Goal: Task Accomplishment & Management: Complete application form

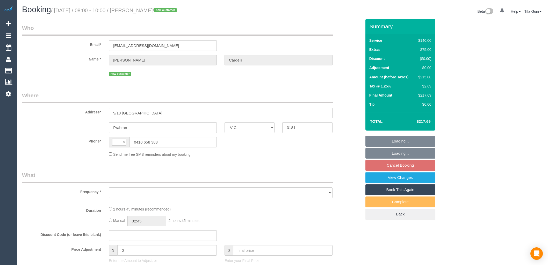
select select "VIC"
select select "string:AU"
select select "object:284"
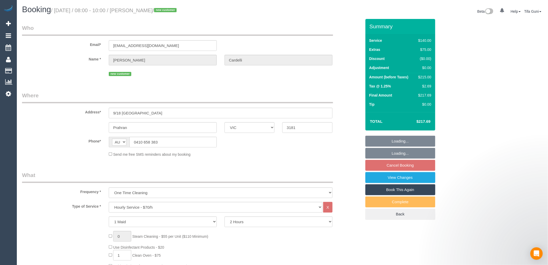
select select "string:stripe-pm_1S0FDT2GScqysDRVhDhQLVYm"
select select "number:29"
select select "number:14"
select select "number:18"
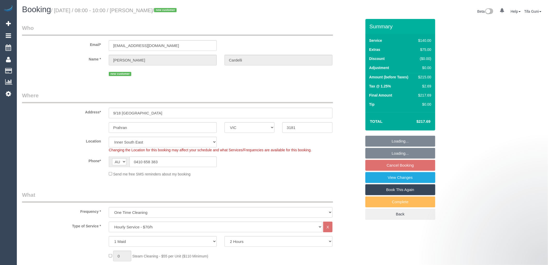
select select "object:1404"
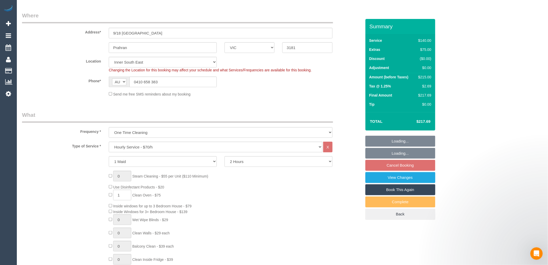
select select "spot2"
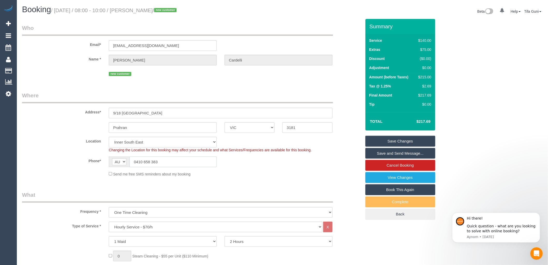
drag, startPoint x: 161, startPoint y: 160, endPoint x: 121, endPoint y: 160, distance: 39.9
click at [121, 160] on div "AF AL DZ AD AO AI AQ AG AR AM AW AU AT AZ BS BH BD BB BY BE BZ BJ BM BT BO BA B…" at bounding box center [163, 161] width 108 height 11
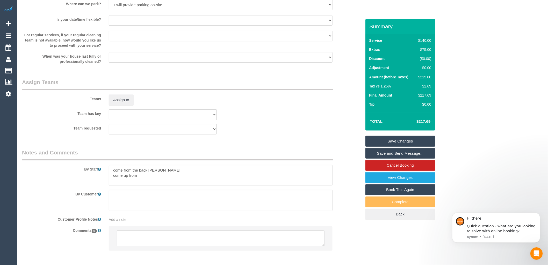
scroll to position [691, 0]
click at [143, 178] on textarea at bounding box center [221, 174] width 224 height 21
drag, startPoint x: 126, startPoint y: 175, endPoint x: 107, endPoint y: 178, distance: 20.2
click at [107, 178] on div at bounding box center [221, 174] width 232 height 21
paste textarea "0410 658 383"
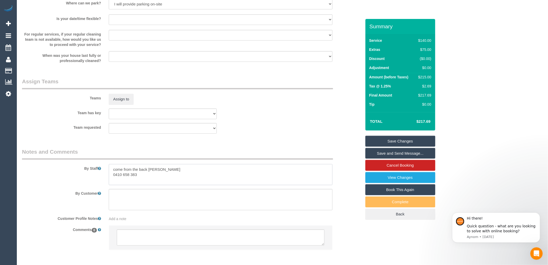
click at [113, 177] on textarea at bounding box center [221, 174] width 224 height 21
click at [189, 180] on textarea at bounding box center [221, 174] width 224 height 21
drag, startPoint x: 172, startPoint y: 172, endPoint x: 109, endPoint y: 170, distance: 62.5
click at [109, 170] on textarea at bounding box center [221, 174] width 224 height 21
click at [148, 173] on textarea at bounding box center [221, 174] width 224 height 21
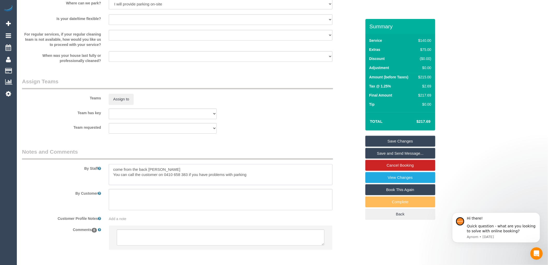
drag, startPoint x: 146, startPoint y: 172, endPoint x: 105, endPoint y: 173, distance: 41.7
click at [105, 173] on div at bounding box center [221, 174] width 232 height 21
click at [255, 175] on textarea at bounding box center [221, 174] width 224 height 21
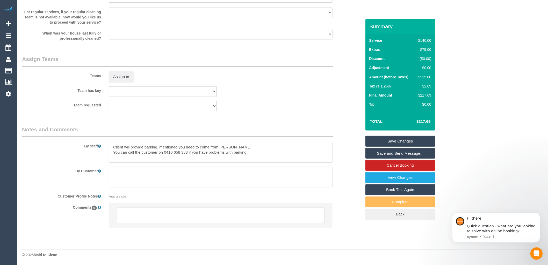
type textarea "Client will provide parking, mentioned you need to come from [PERSON_NAME] You …"
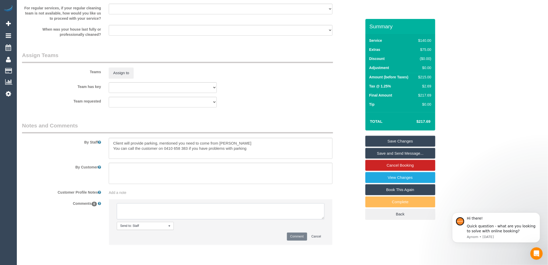
click at [139, 209] on textarea at bounding box center [221, 211] width 208 height 16
type textarea "-"
paste textarea "Flexibility dates: Flexibility times: Notes: knows we need to review Contact vi…"
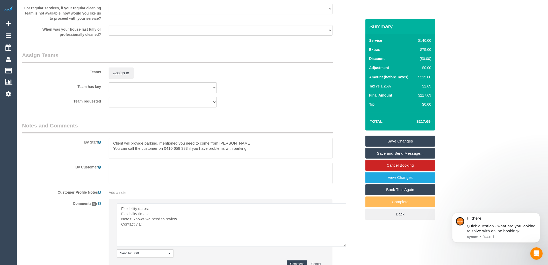
drag, startPoint x: 324, startPoint y: 222, endPoint x: 346, endPoint y: 249, distance: 35.4
click at [346, 246] on textarea at bounding box center [232, 225] width 230 height 44
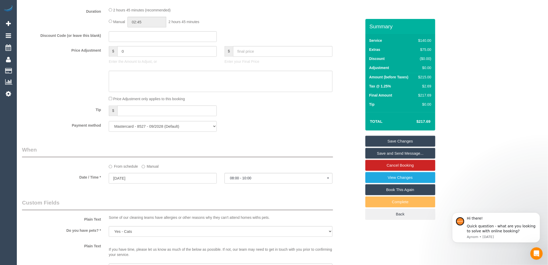
scroll to position [429, 0]
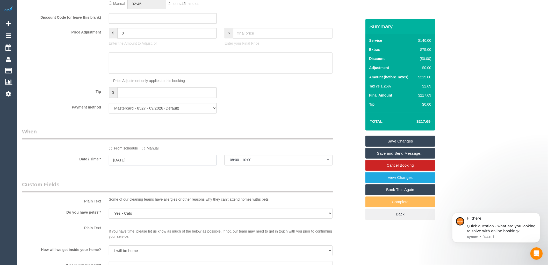
click at [153, 164] on input "[DATE]" at bounding box center [163, 159] width 108 height 11
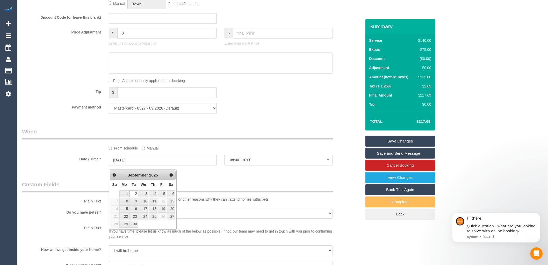
click at [83, 177] on div "Who Email* [EMAIL_ADDRESS][DOMAIN_NAME] Name * [PERSON_NAME] new customer Where…" at bounding box center [192, 85] width 348 height 990
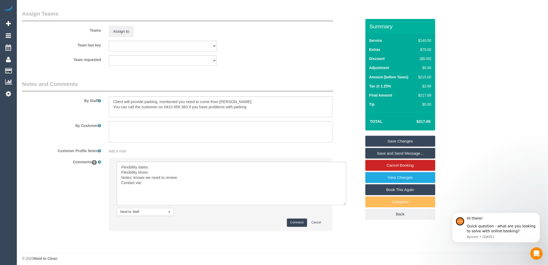
scroll to position [766, 0]
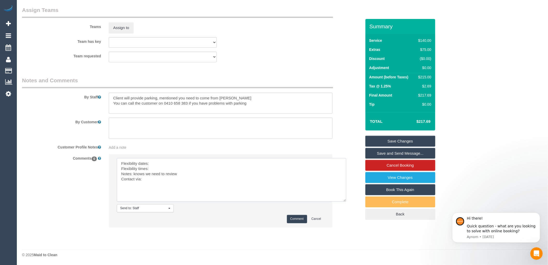
click at [157, 165] on textarea at bounding box center [232, 180] width 230 height 44
click at [162, 170] on textarea at bounding box center [232, 180] width 230 height 44
click at [154, 179] on textarea at bounding box center [232, 180] width 230 height 44
click at [142, 179] on textarea at bounding box center [232, 180] width 230 height 44
click at [171, 163] on textarea at bounding box center [232, 180] width 230 height 44
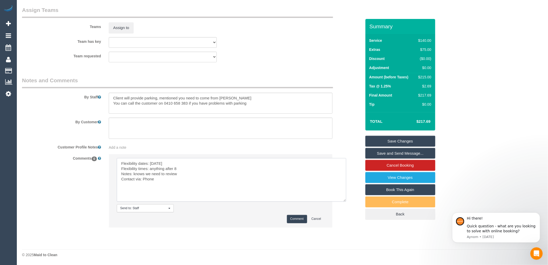
type textarea "Flexibility dates: [DATE] Flexibility times: anything after 8 Notes: knows we n…"
click at [294, 220] on button "Comment" at bounding box center [297, 219] width 20 height 8
